Goal: Register for event/course

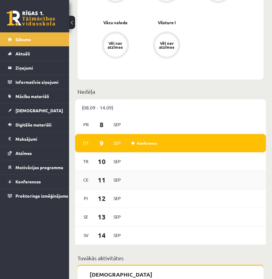
scroll to position [454, 0]
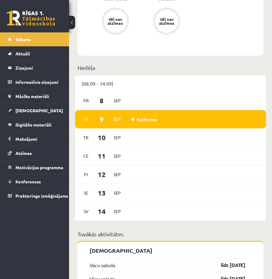
click at [148, 117] on link "Konference" at bounding box center [143, 119] width 25 height 5
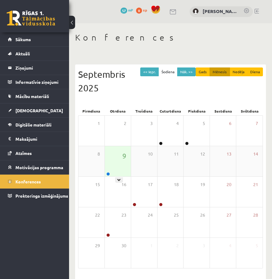
click at [121, 172] on div "9" at bounding box center [118, 161] width 26 height 30
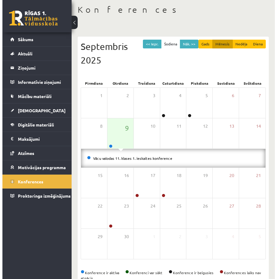
scroll to position [30, 0]
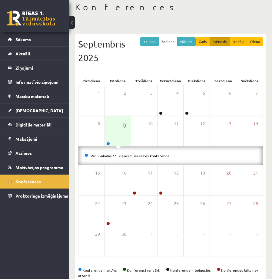
click at [134, 157] on link "Vācu valodas 11. klases 1. ieskaites konference" at bounding box center [130, 156] width 79 height 5
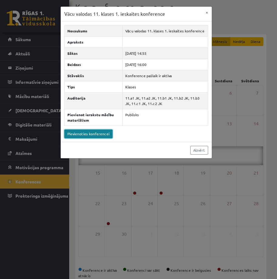
click at [99, 133] on link "Pievienoties konferencei" at bounding box center [88, 134] width 48 height 9
